Goal: Navigation & Orientation: Understand site structure

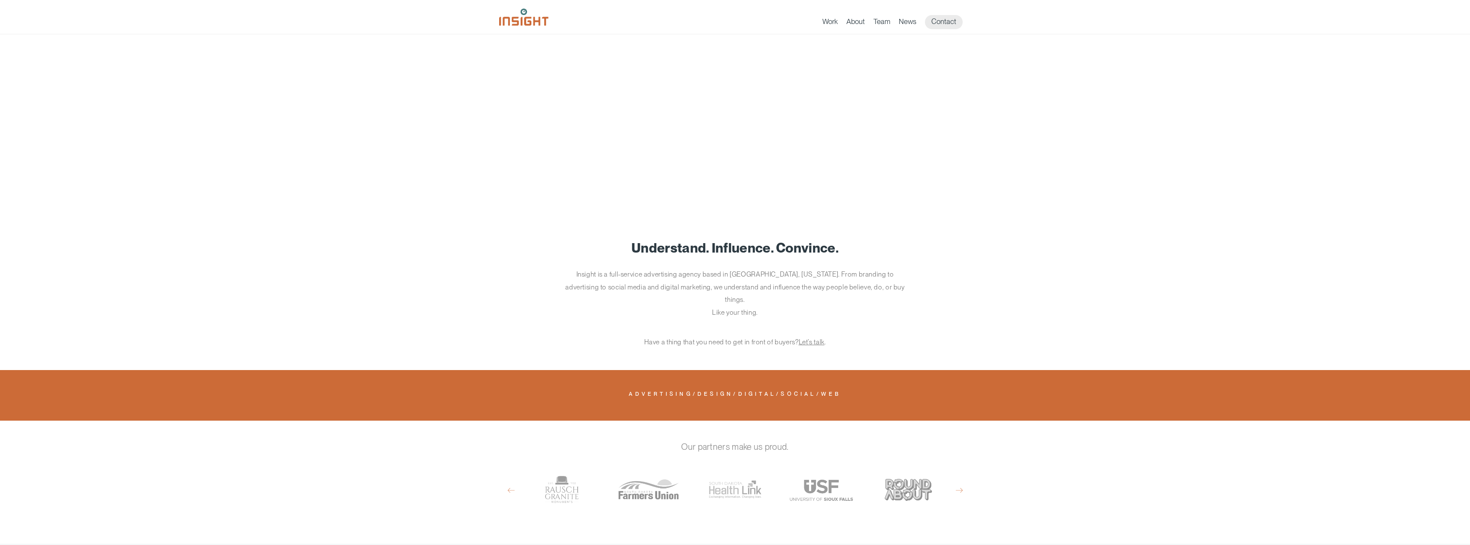
scroll to position [554, 0]
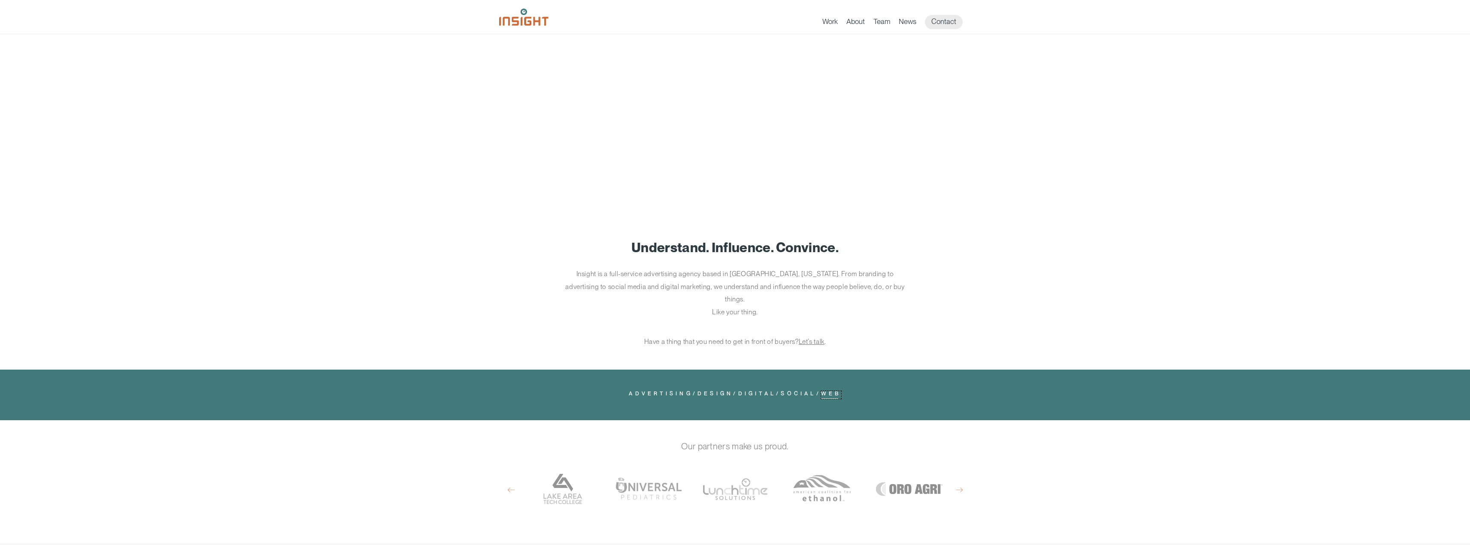
click at [841, 391] on link "Web" at bounding box center [831, 395] width 20 height 8
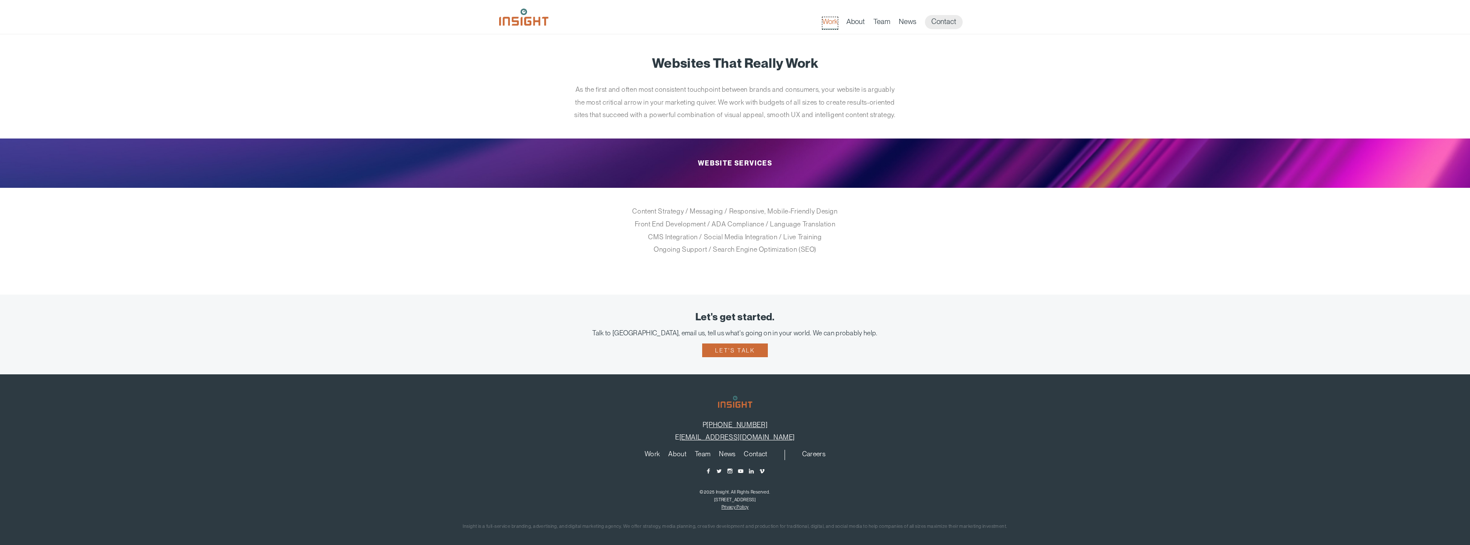
click at [831, 22] on link "Work" at bounding box center [829, 23] width 15 height 12
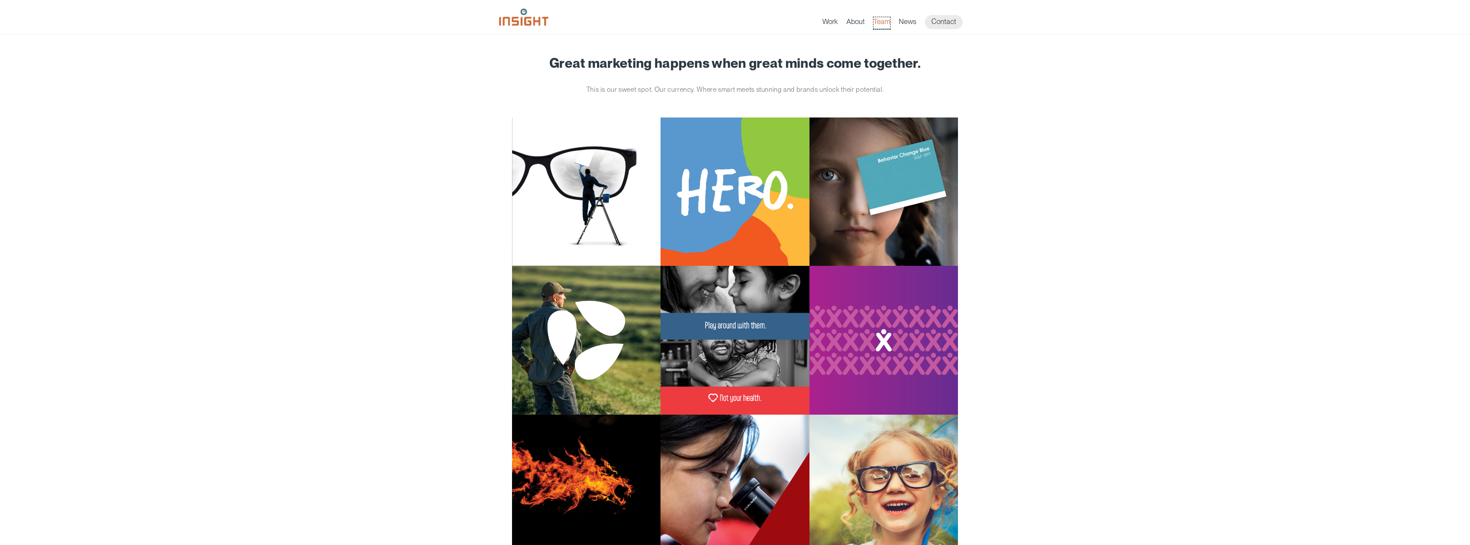
click at [883, 20] on link "Team" at bounding box center [881, 23] width 17 height 12
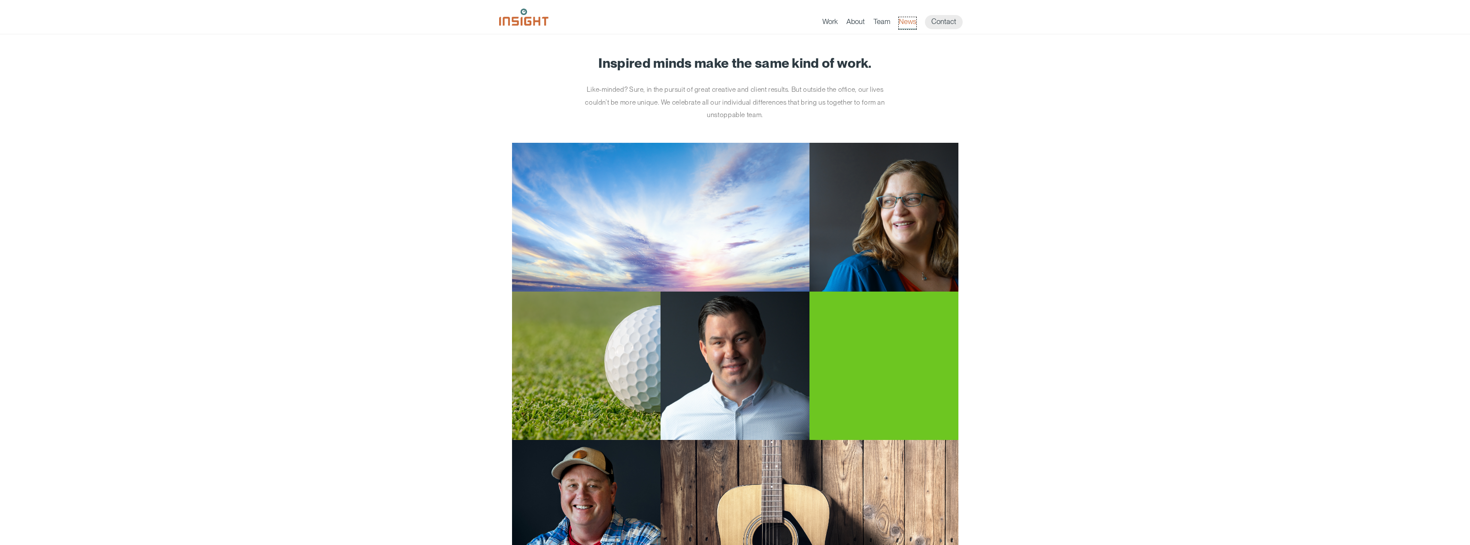
click at [902, 23] on link "News" at bounding box center [907, 23] width 18 height 12
